Goal: Task Accomplishment & Management: Use online tool/utility

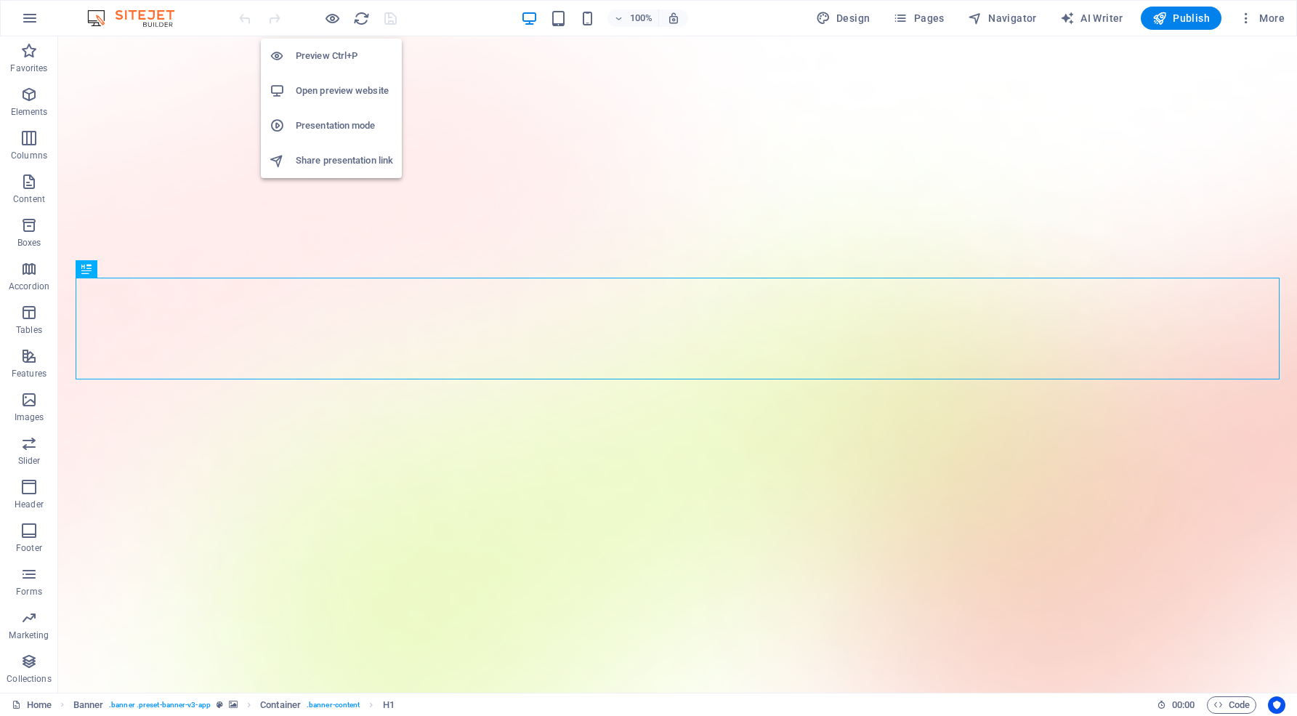
click at [341, 86] on h6 "Open preview website" at bounding box center [344, 90] width 97 height 17
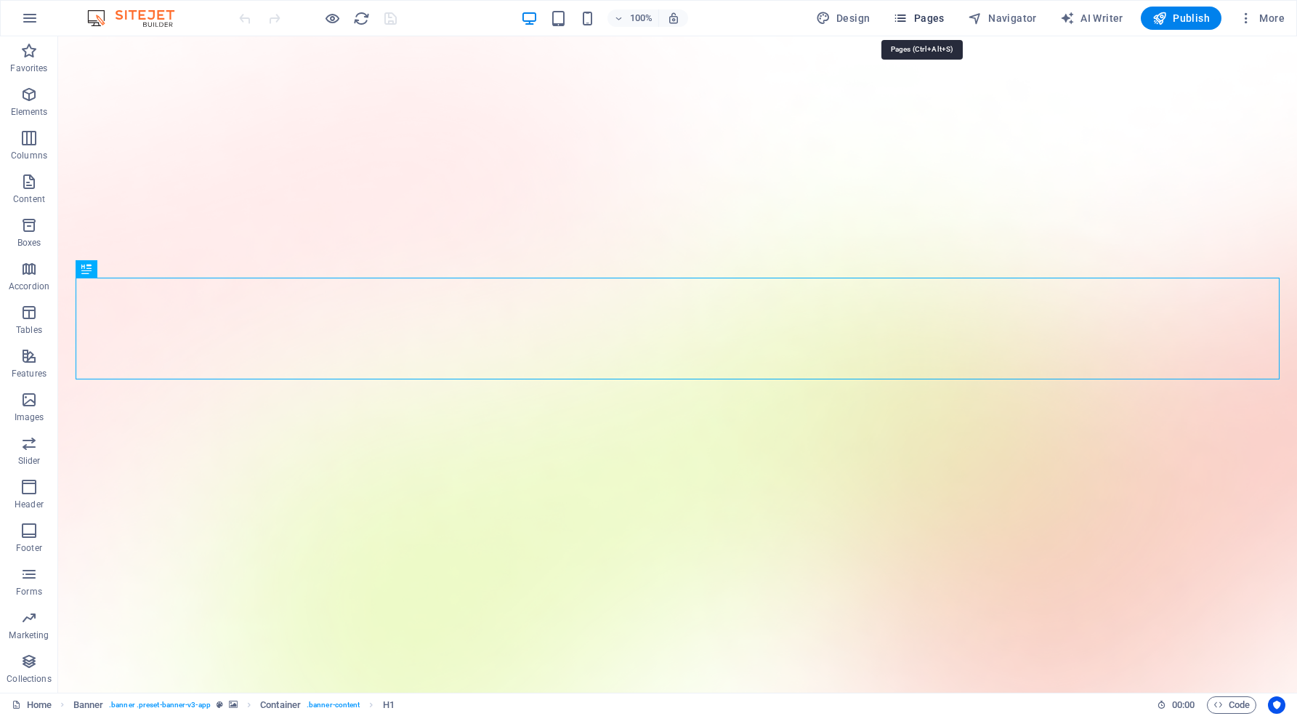
click at [929, 13] on span "Pages" at bounding box center [918, 18] width 51 height 15
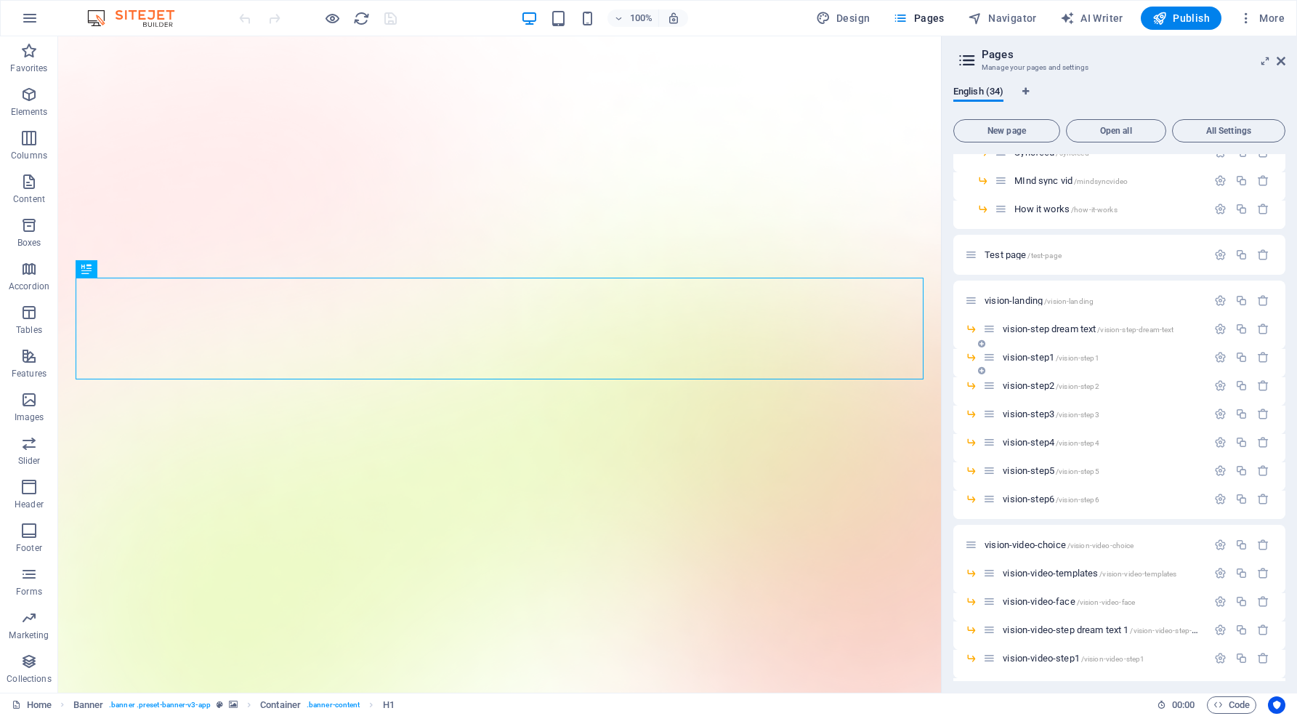
scroll to position [185, 0]
click at [1219, 323] on icon "button" at bounding box center [1221, 324] width 12 height 12
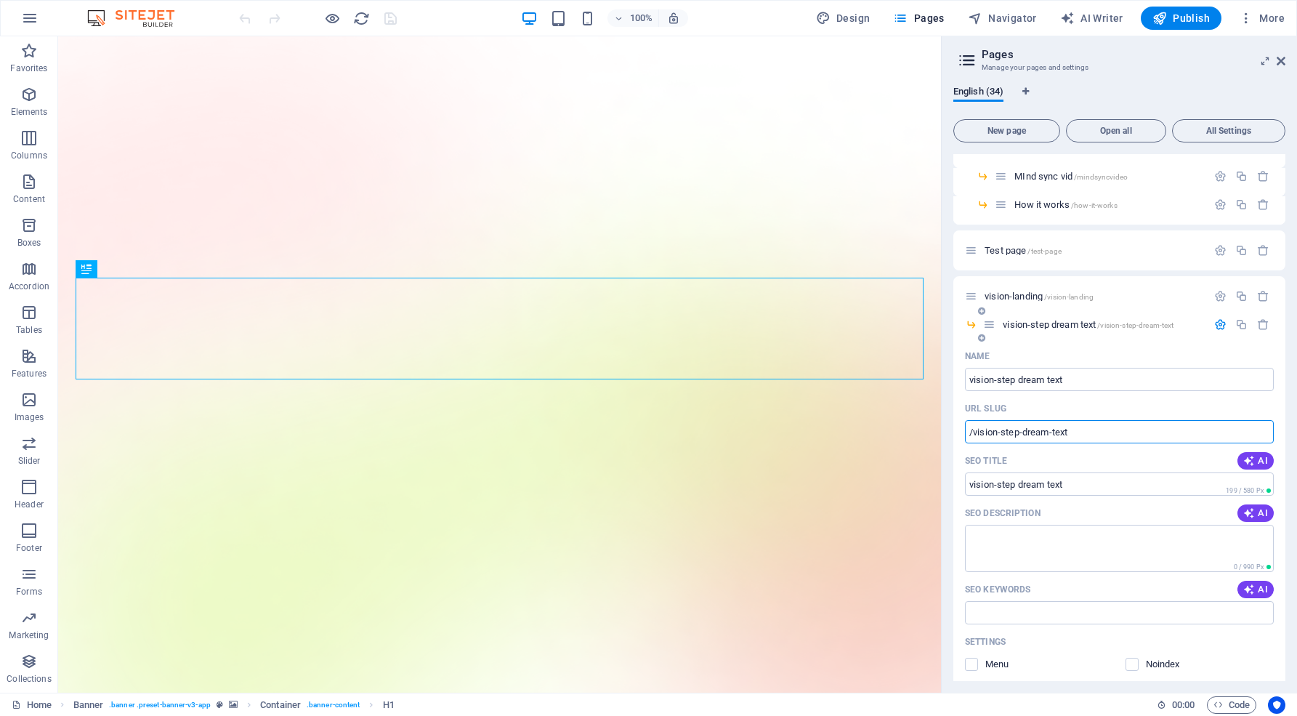
drag, startPoint x: 1076, startPoint y: 428, endPoint x: 958, endPoint y: 415, distance: 119.2
click at [958, 415] on div "Name vision-step dream text ​ URL SLUG /vision-step-dream-text ​ SEO Title AI v…" at bounding box center [1120, 608] width 332 height 527
click at [1277, 58] on icon at bounding box center [1281, 61] width 9 height 12
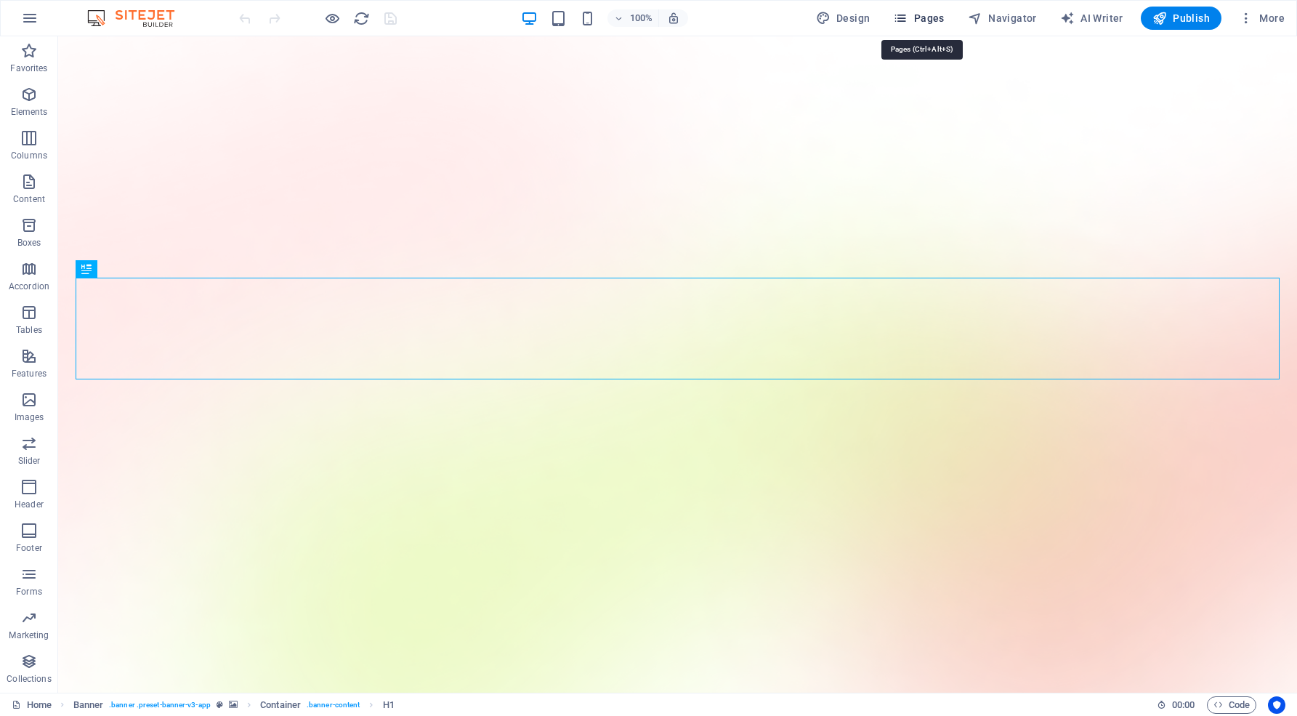
click at [925, 14] on span "Pages" at bounding box center [918, 18] width 51 height 15
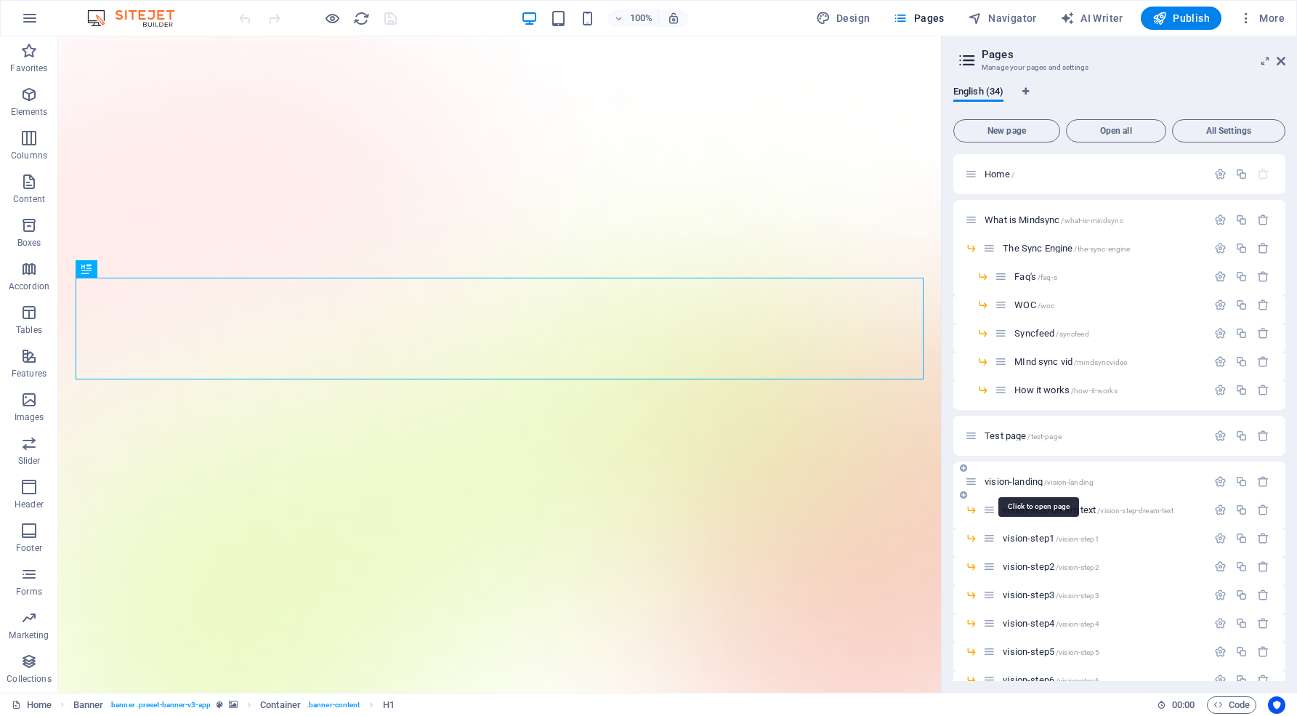
click at [1018, 483] on span "vision-landing /vision-landing" at bounding box center [1039, 481] width 109 height 11
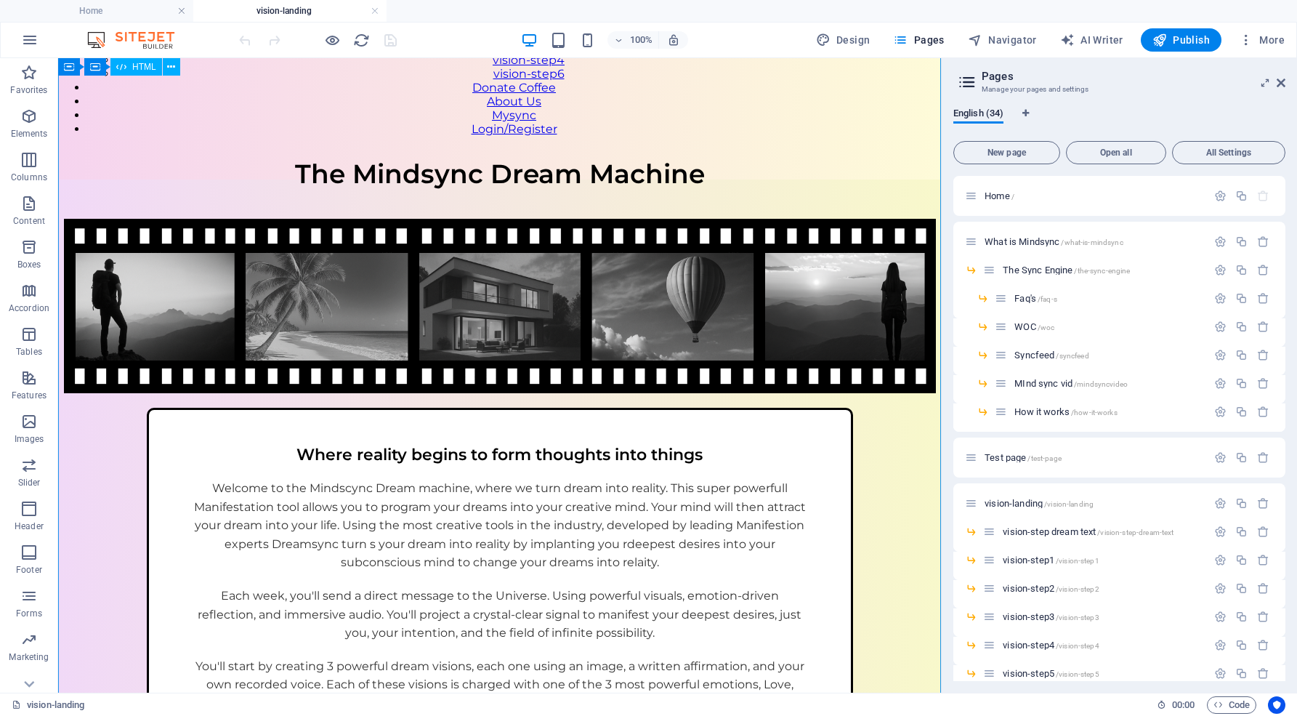
scroll to position [86, 0]
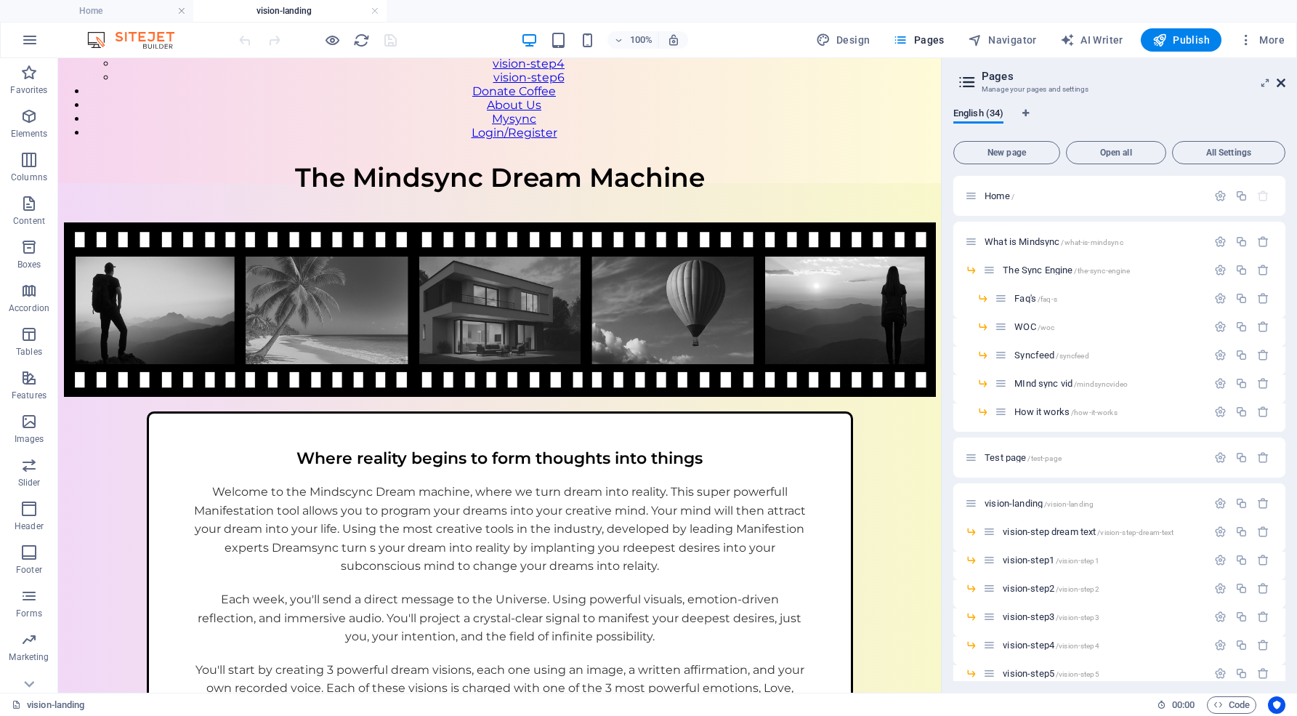
click at [1278, 80] on icon at bounding box center [1281, 83] width 9 height 12
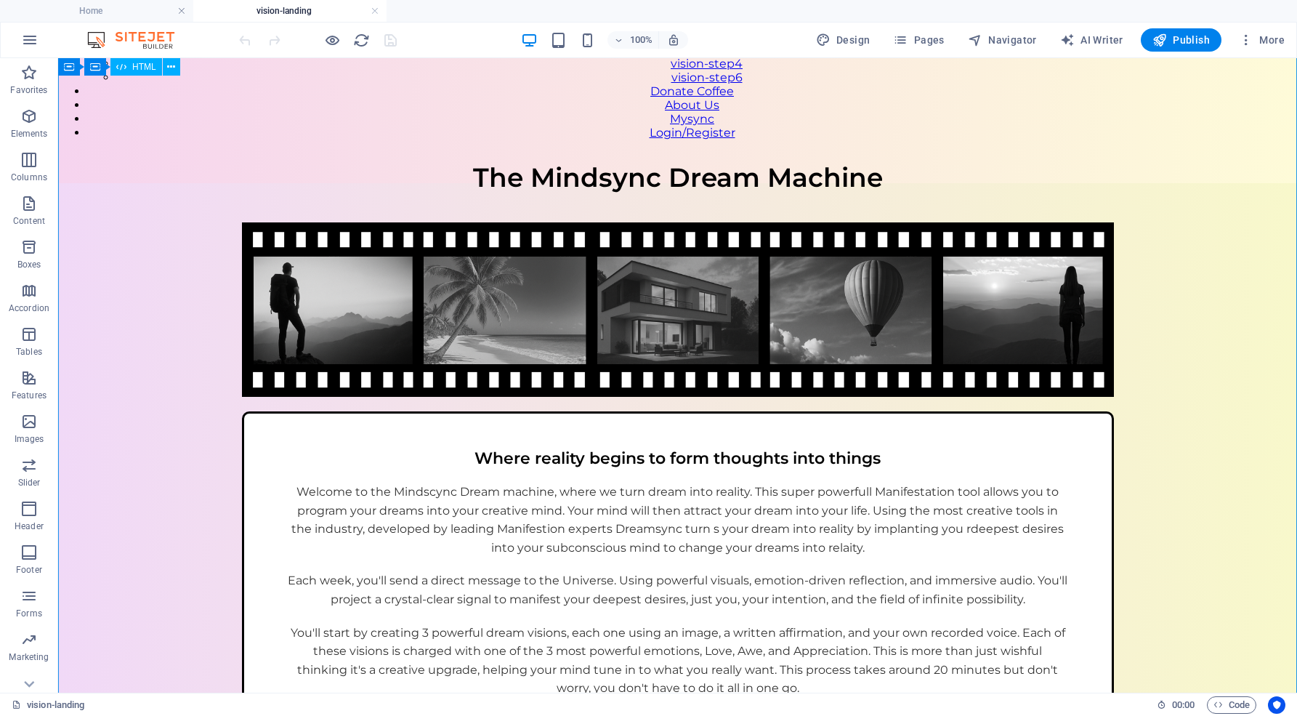
click at [370, 401] on div "VisionSync – How It Works The Mindsync Dream Machine Where reality begins to fo…" at bounding box center [677, 575] width 1239 height 829
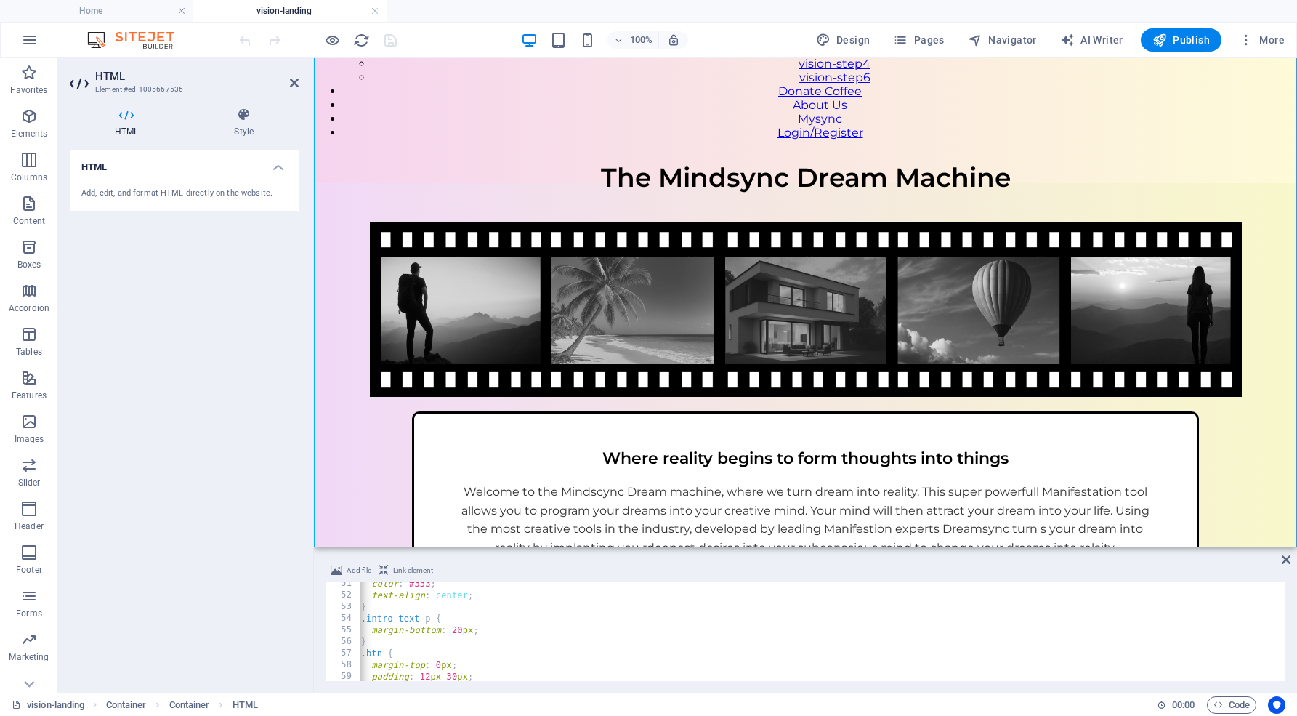
scroll to position [1218, 0]
drag, startPoint x: 505, startPoint y: 612, endPoint x: 613, endPoint y: 615, distance: 108.3
type textarea "window.location.href = "/vision-step-dream-text";"
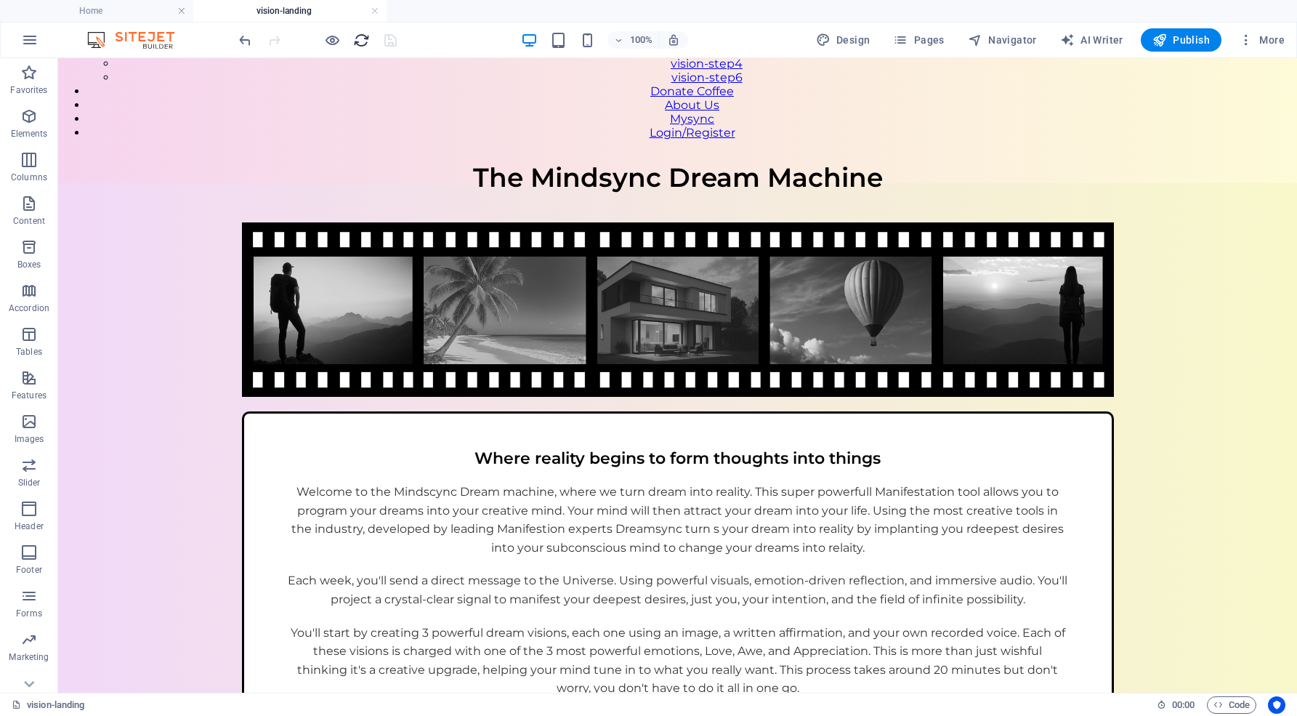
click at [365, 40] on icon "reload" at bounding box center [361, 40] width 17 height 17
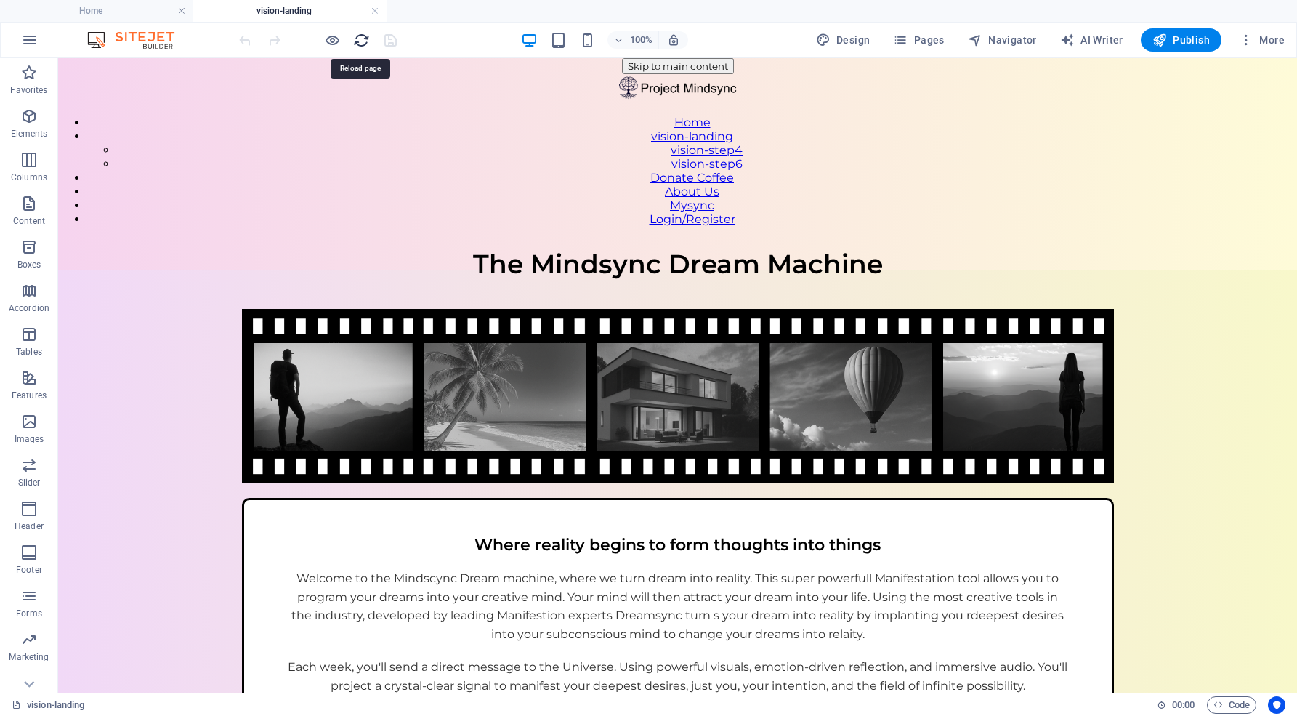
scroll to position [0, 0]
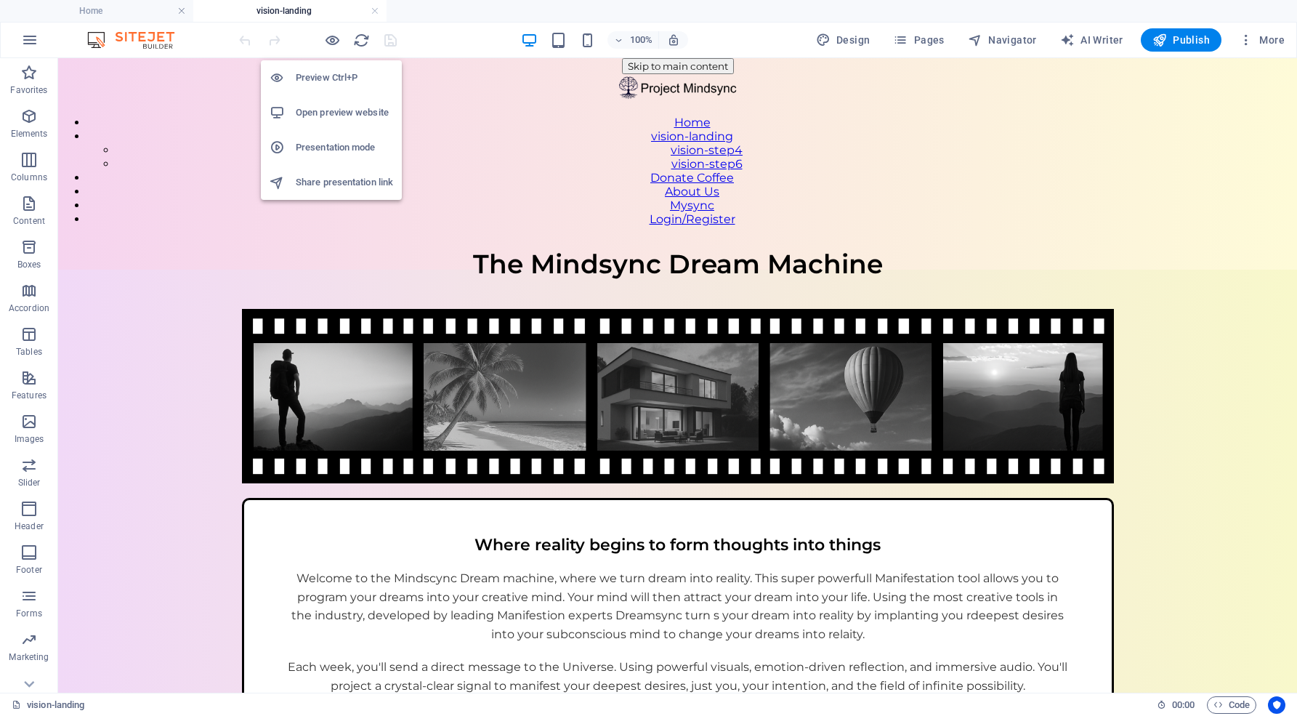
click at [343, 120] on h6 "Open preview website" at bounding box center [344, 112] width 97 height 17
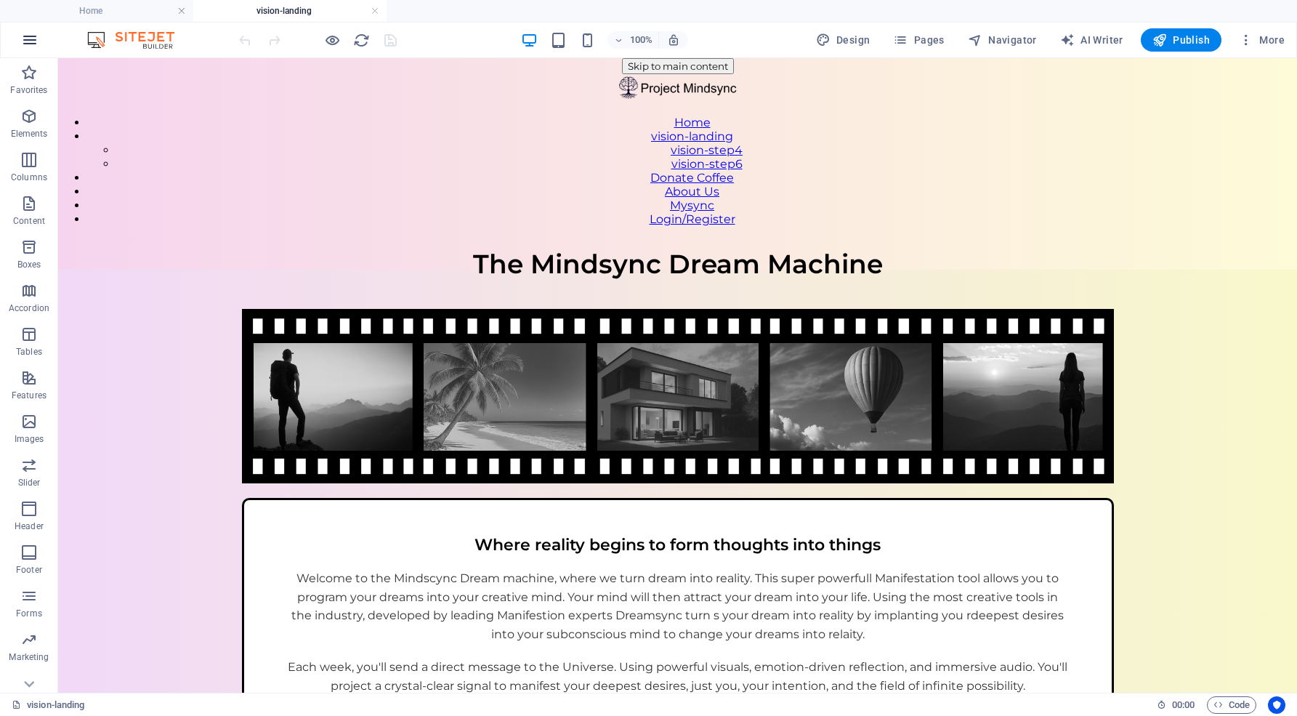
click at [34, 39] on icon "button" at bounding box center [29, 39] width 17 height 17
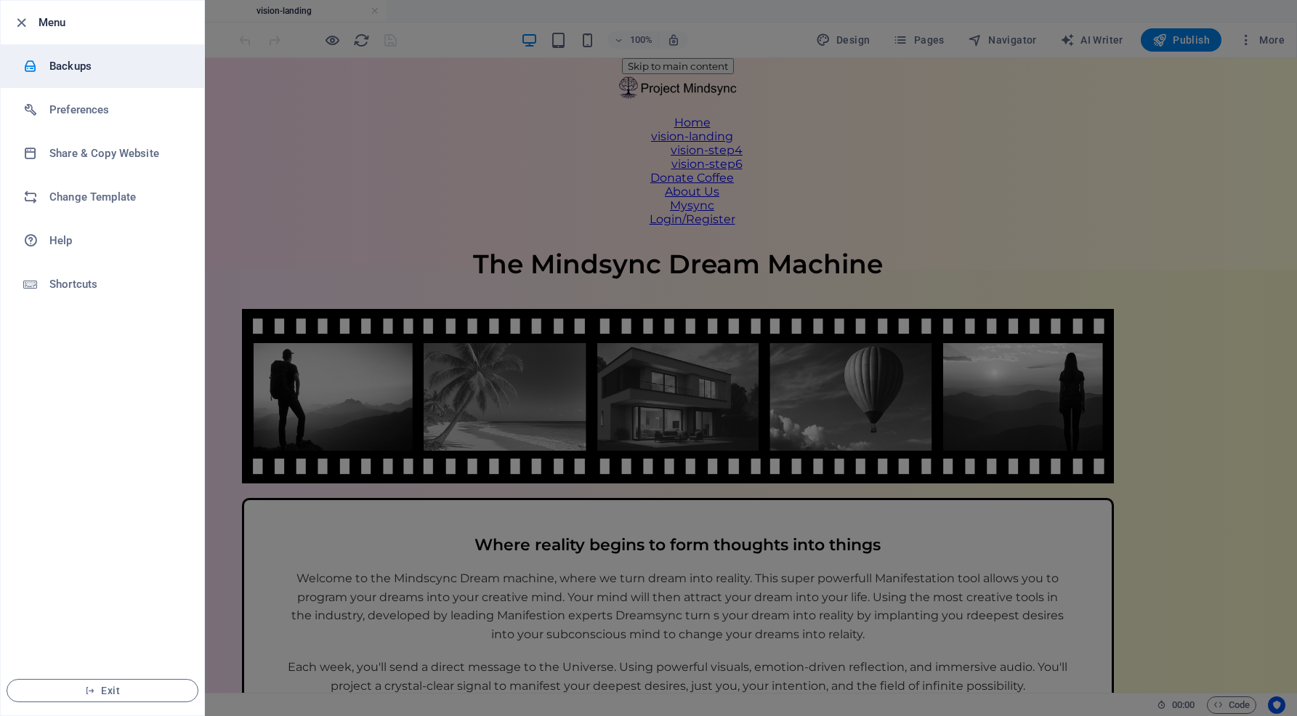
click at [63, 64] on h6 "Backups" at bounding box center [116, 65] width 134 height 17
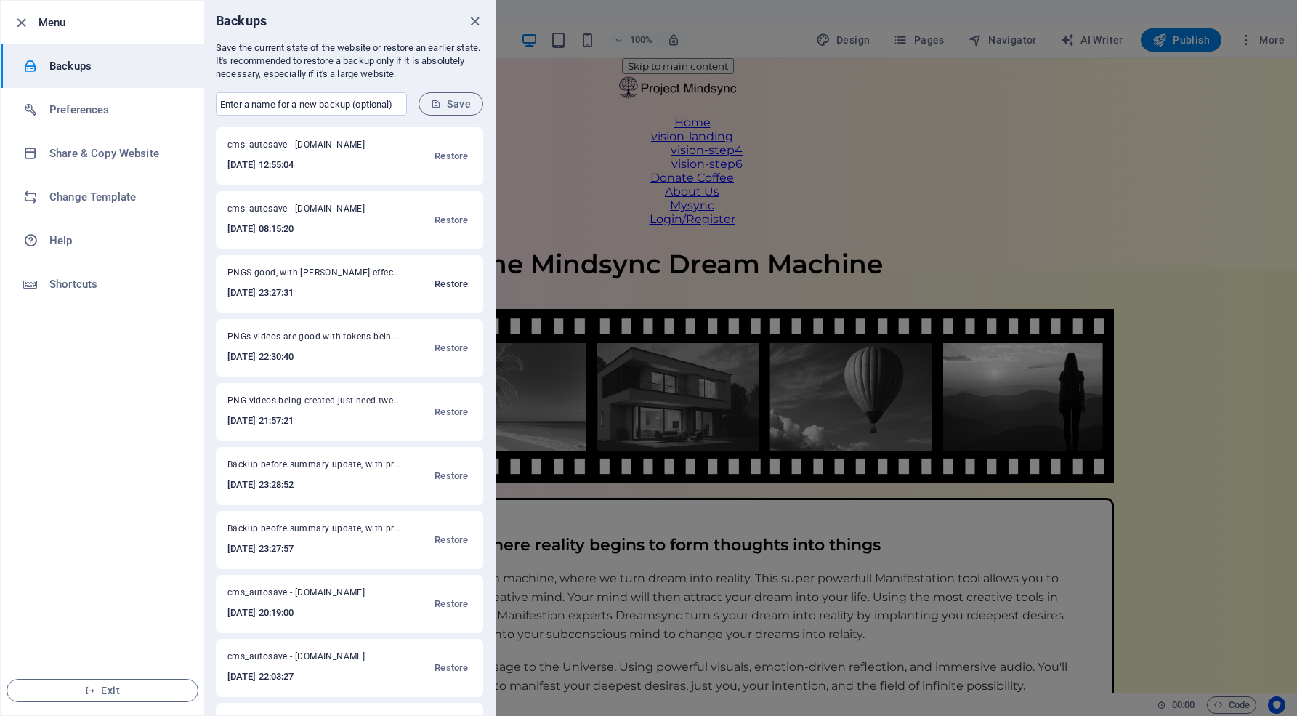
click at [445, 284] on span "Restore" at bounding box center [451, 283] width 33 height 17
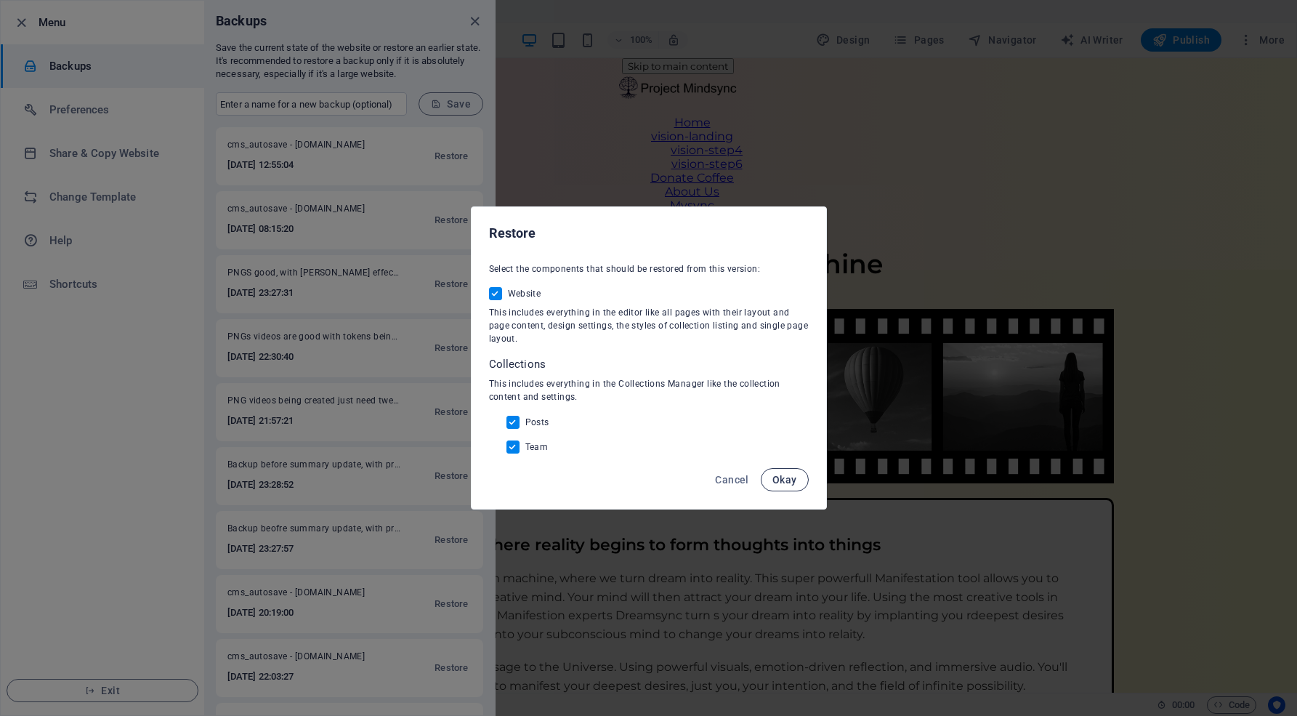
click at [781, 478] on span "Okay" at bounding box center [785, 480] width 25 height 12
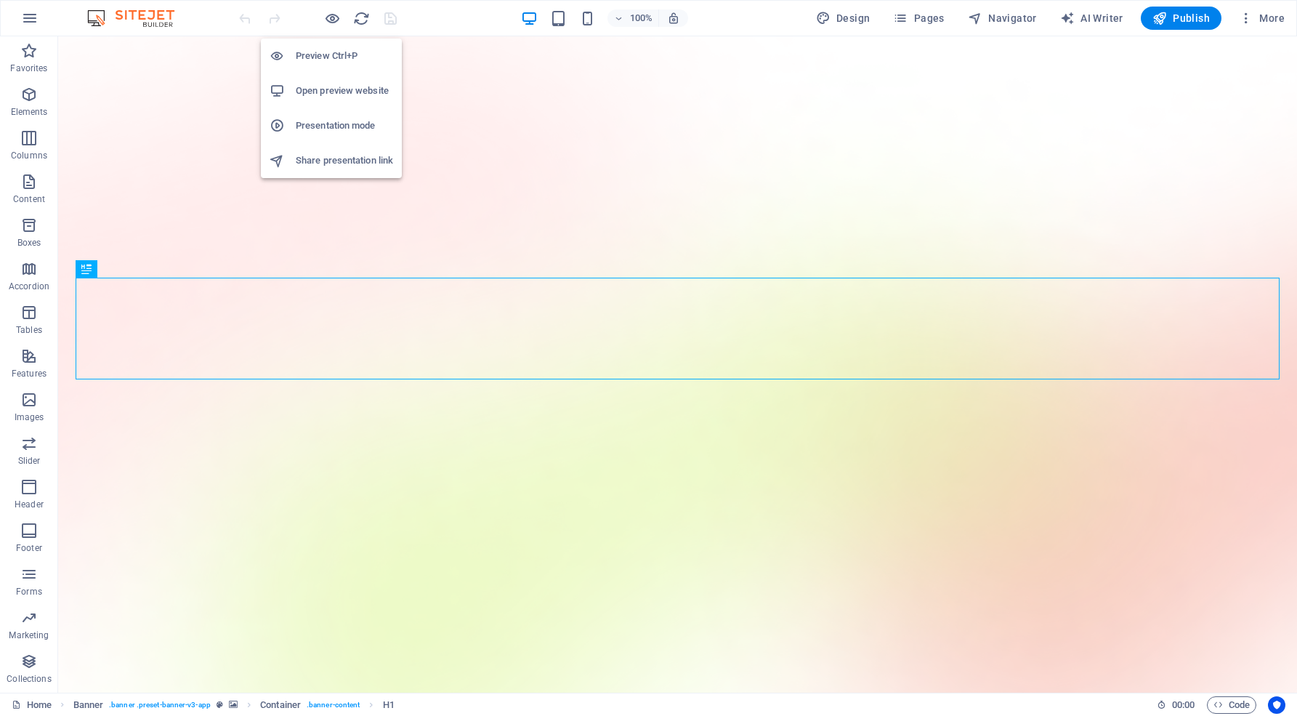
click at [333, 82] on h6 "Open preview website" at bounding box center [344, 90] width 97 height 17
click at [323, 127] on h6 "Presentation mode" at bounding box center [344, 125] width 97 height 17
click at [333, 81] on li "Open preview website" at bounding box center [331, 90] width 141 height 35
